Goal: Task Accomplishment & Management: Manage account settings

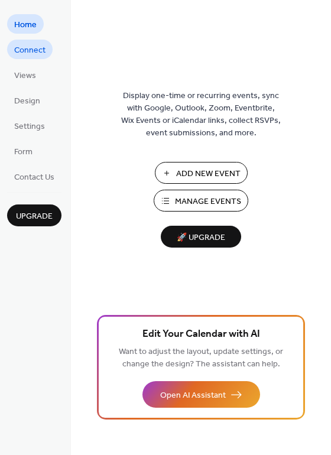
click at [35, 47] on span "Connect" at bounding box center [29, 50] width 31 height 12
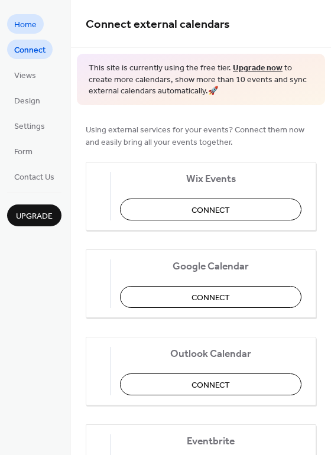
click at [24, 28] on span "Home" at bounding box center [25, 25] width 22 height 12
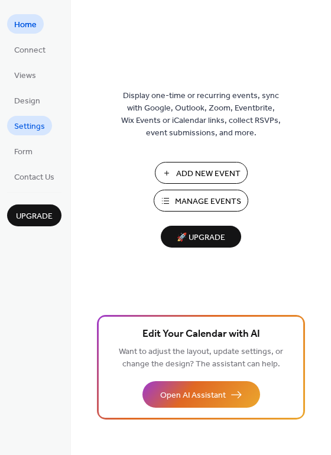
click at [32, 123] on span "Settings" at bounding box center [29, 127] width 31 height 12
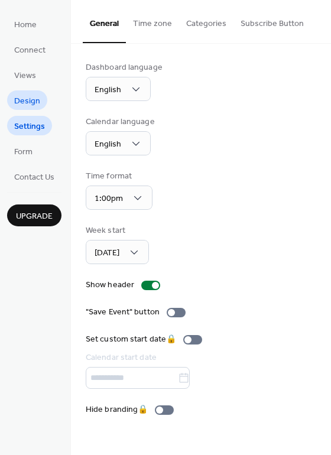
click at [35, 101] on span "Design" at bounding box center [27, 101] width 26 height 12
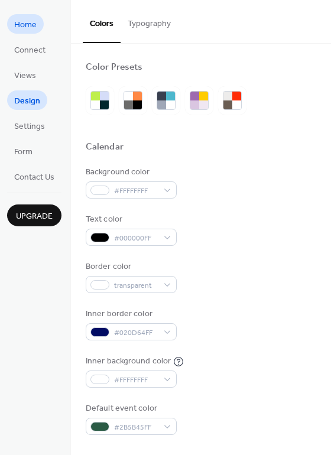
click at [33, 30] on span "Home" at bounding box center [25, 25] width 22 height 12
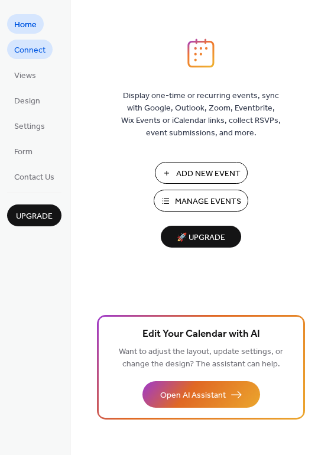
click at [30, 49] on span "Connect" at bounding box center [29, 50] width 31 height 12
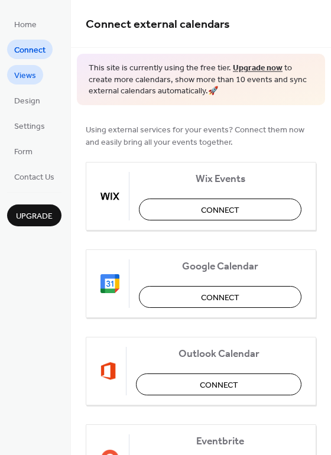
click at [25, 73] on span "Views" at bounding box center [25, 76] width 22 height 12
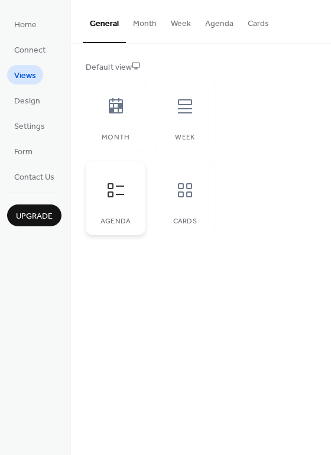
click at [119, 195] on icon at bounding box center [115, 190] width 19 height 19
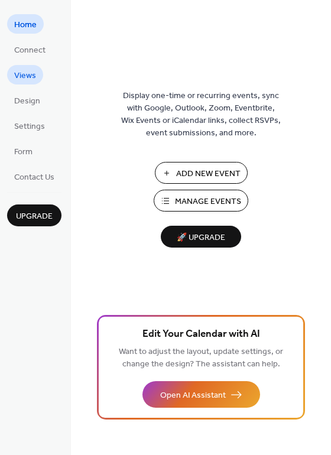
click at [34, 71] on span "Views" at bounding box center [25, 76] width 22 height 12
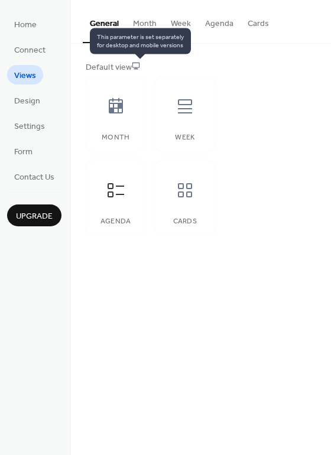
click at [140, 64] on icon at bounding box center [136, 66] width 8 height 8
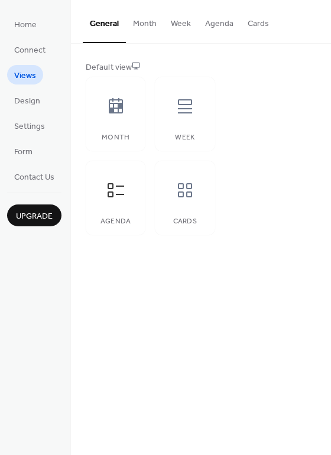
click at [112, 65] on div "Default view" at bounding box center [200, 68] width 228 height 12
click at [172, 193] on div at bounding box center [184, 190] width 35 height 35
click at [190, 131] on div "Week" at bounding box center [185, 114] width 60 height 75
click at [130, 202] on div at bounding box center [115, 190] width 35 height 35
click at [121, 218] on div "Agenda" at bounding box center [116, 222] width 36 height 8
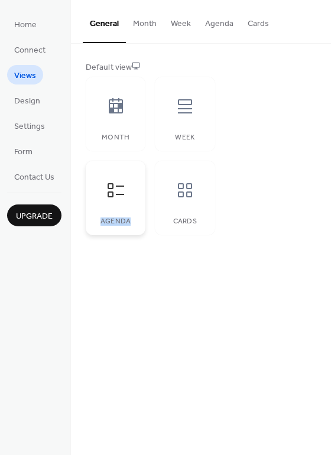
click at [121, 218] on div "Agenda" at bounding box center [116, 222] width 36 height 8
click at [214, 24] on button "Agenda" at bounding box center [219, 21] width 43 height 42
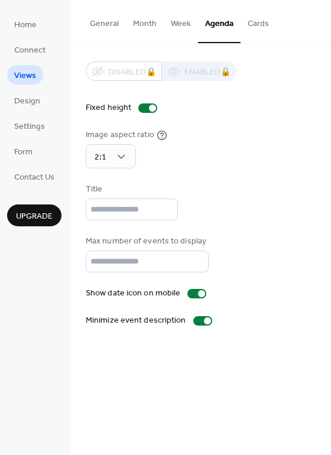
click at [188, 20] on button "Week" at bounding box center [181, 21] width 34 height 42
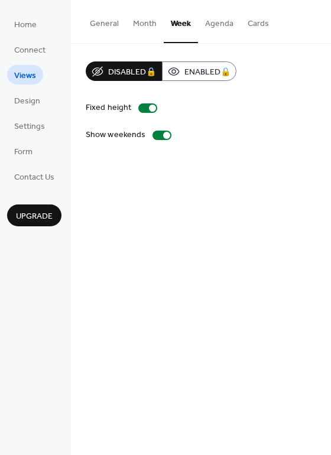
click at [144, 27] on button "Month" at bounding box center [145, 21] width 38 height 42
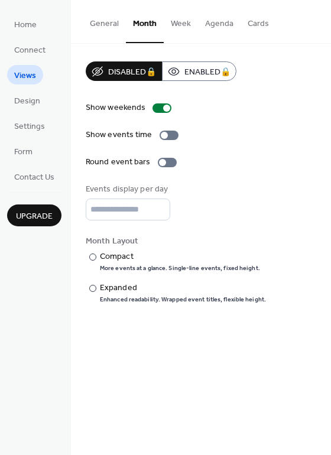
click at [214, 22] on button "Agenda" at bounding box center [219, 21] width 43 height 42
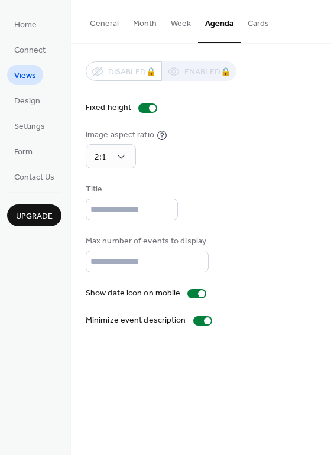
click at [140, 26] on button "Month" at bounding box center [145, 21] width 38 height 42
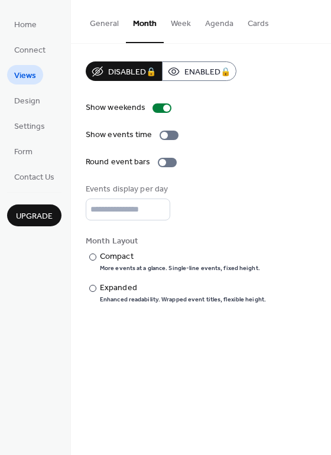
click at [256, 21] on button "Cards" at bounding box center [258, 21] width 35 height 42
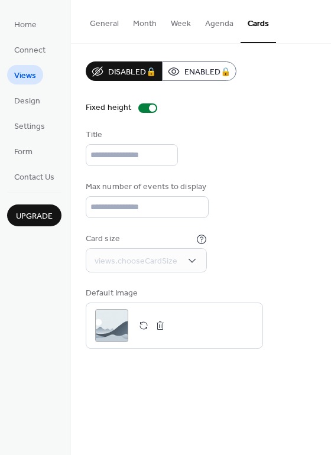
click at [110, 25] on button "General" at bounding box center [104, 21] width 43 height 42
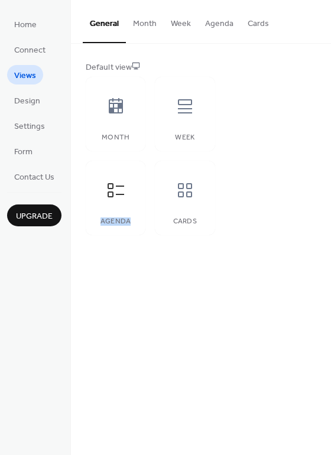
click at [147, 23] on button "Month" at bounding box center [145, 21] width 38 height 42
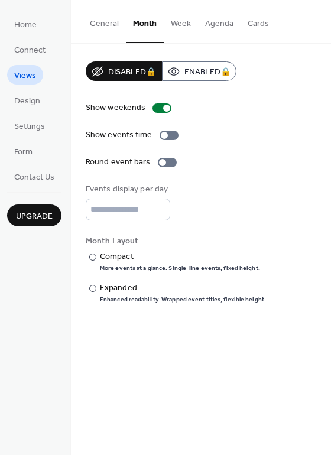
click at [172, 20] on button "Week" at bounding box center [181, 21] width 34 height 42
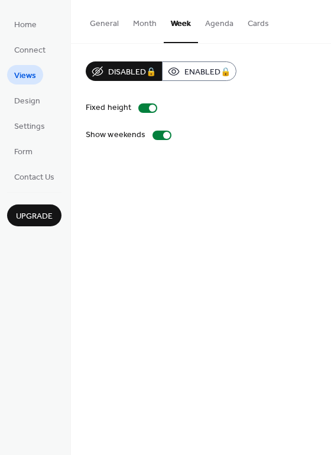
click at [205, 20] on button "Agenda" at bounding box center [219, 21] width 43 height 42
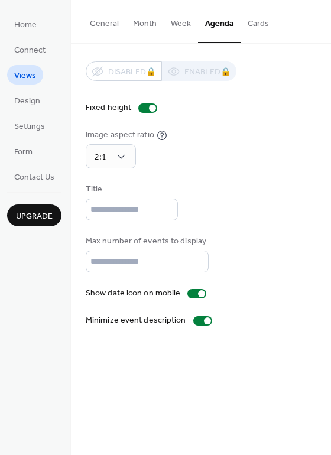
click at [175, 20] on button "Week" at bounding box center [181, 21] width 34 height 42
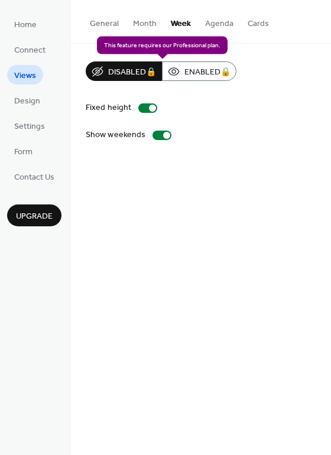
click at [175, 68] on div "Disabled 🔒 Enabled 🔒" at bounding box center [161, 72] width 151 height 20
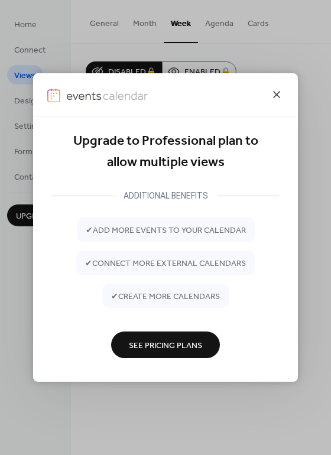
click at [274, 91] on icon at bounding box center [277, 95] width 14 height 14
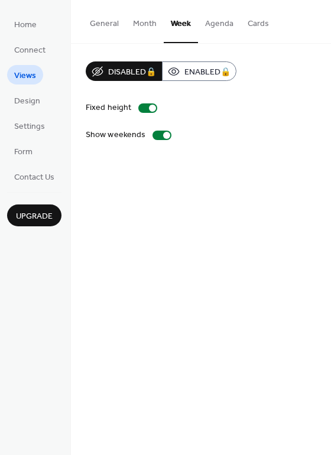
click at [218, 24] on button "Agenda" at bounding box center [219, 21] width 43 height 42
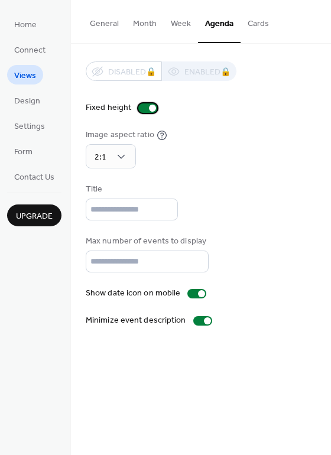
click at [147, 109] on div at bounding box center [147, 108] width 19 height 9
